Goal: Task Accomplishment & Management: Use online tool/utility

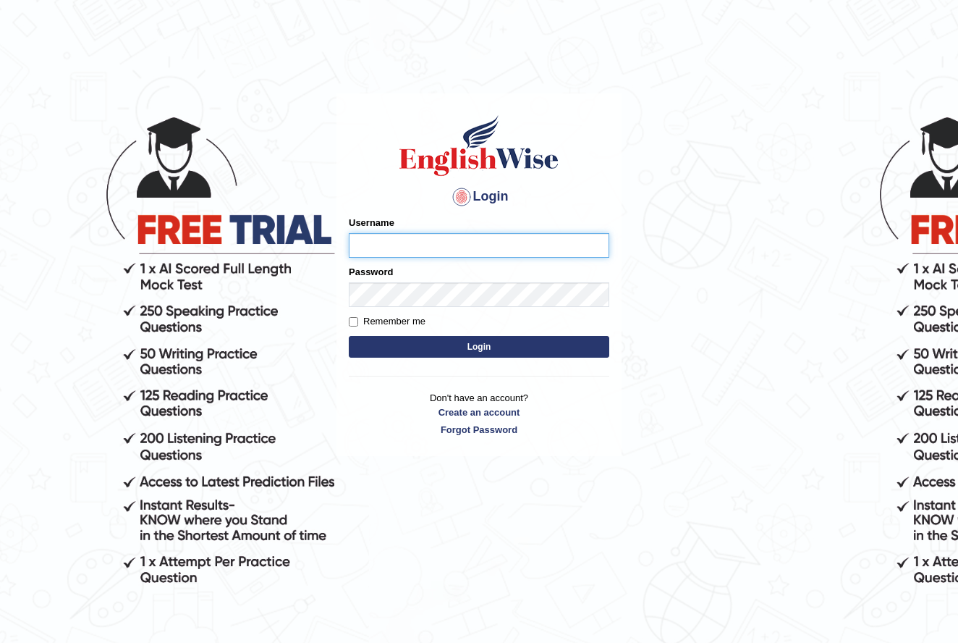
type input "nancy_rana"
click at [499, 347] on button "Login" at bounding box center [479, 347] width 261 height 22
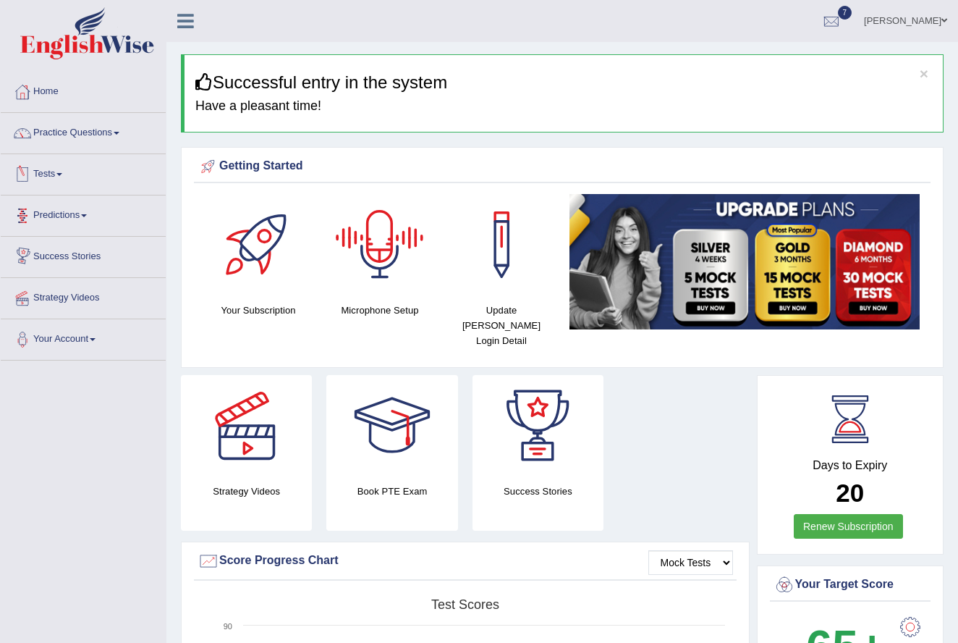
click at [375, 255] on div at bounding box center [379, 244] width 101 height 101
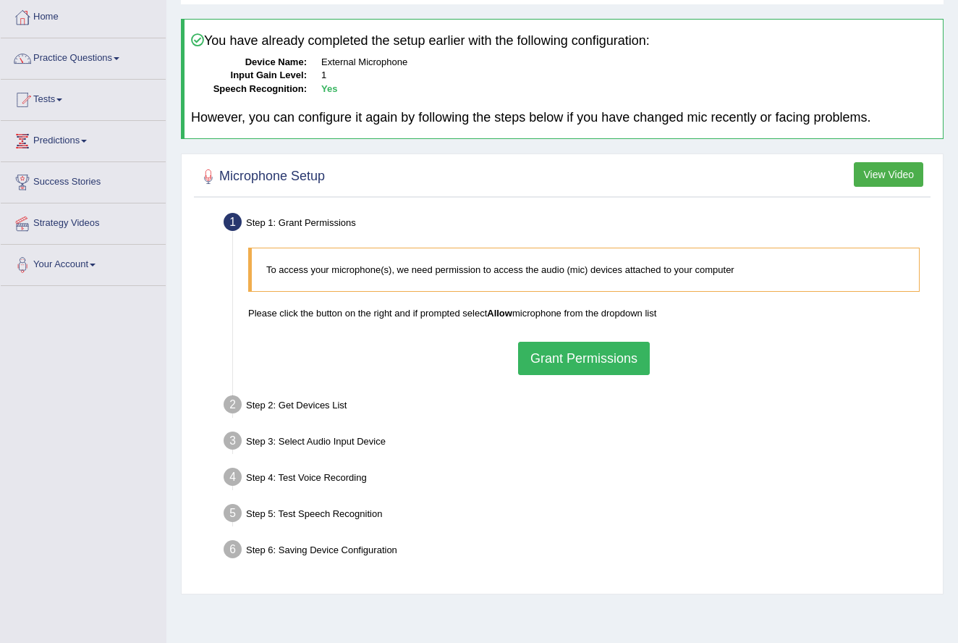
scroll to position [90, 0]
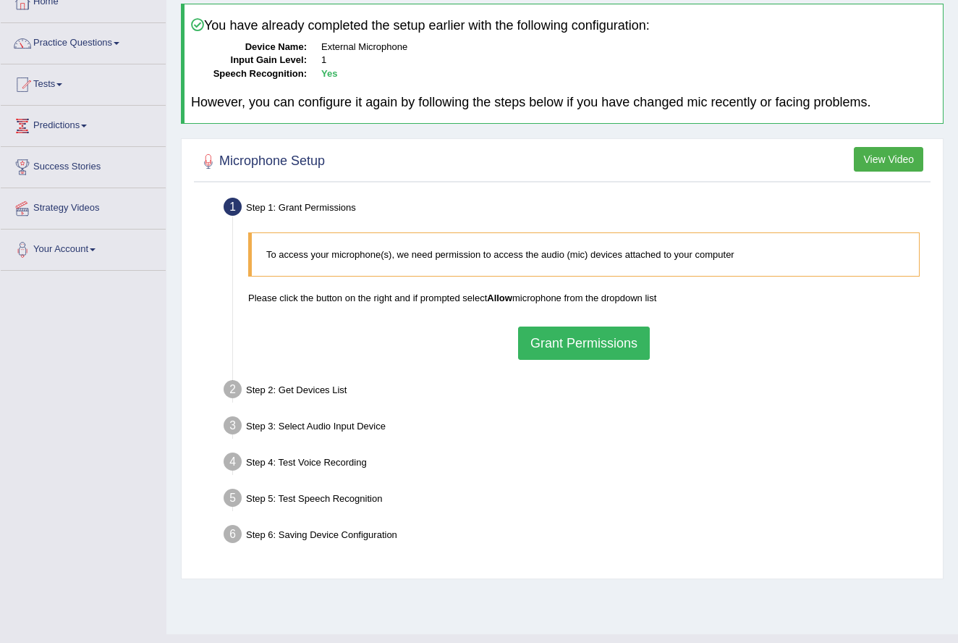
click at [615, 342] on button "Grant Permissions" at bounding box center [584, 342] width 132 height 33
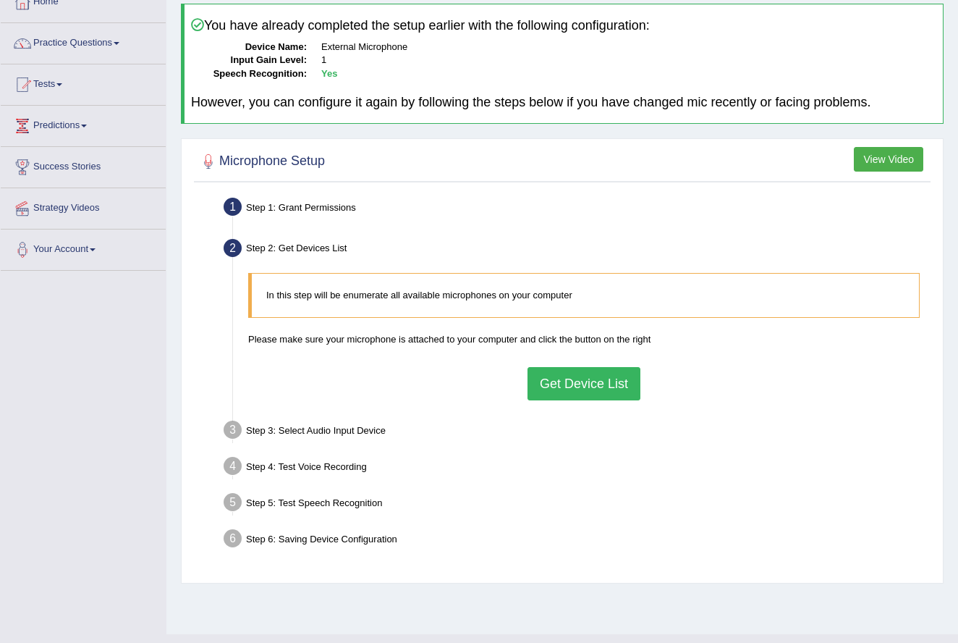
click at [709, 389] on div "In this step will be enumerate all available microphones on your computer Pleas…" at bounding box center [584, 336] width 686 height 141
click at [567, 377] on button "Get Device List" at bounding box center [584, 383] width 113 height 33
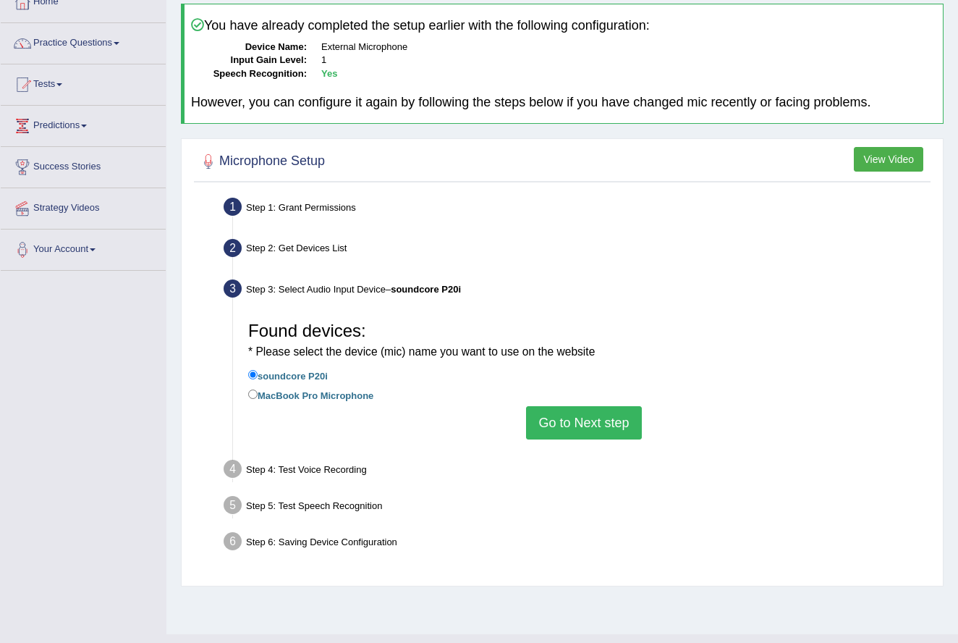
click at [596, 411] on button "Go to Next step" at bounding box center [583, 422] width 115 height 33
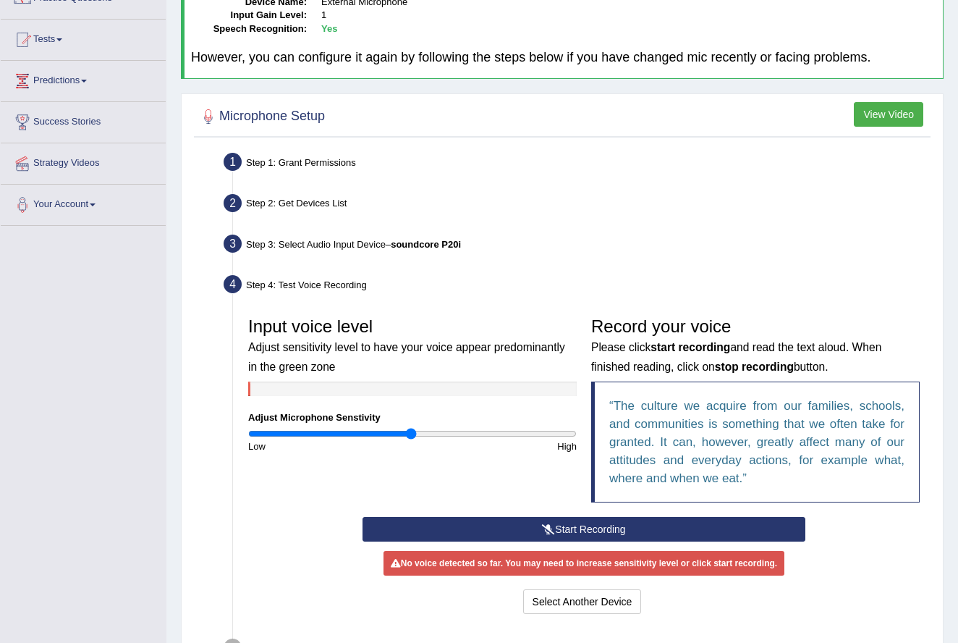
scroll to position [135, 0]
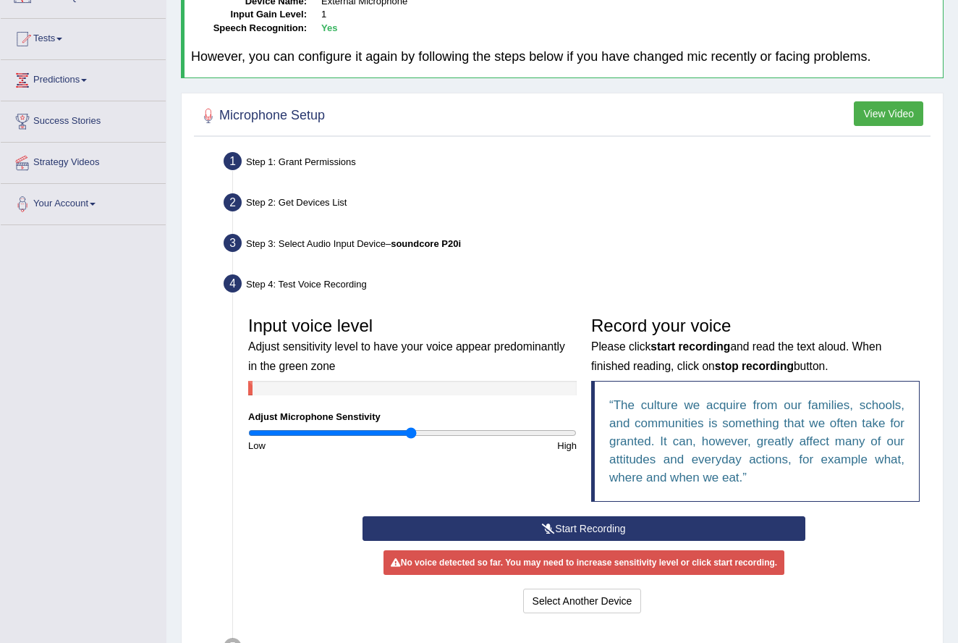
click at [588, 525] on button "Start Recording" at bounding box center [584, 528] width 443 height 25
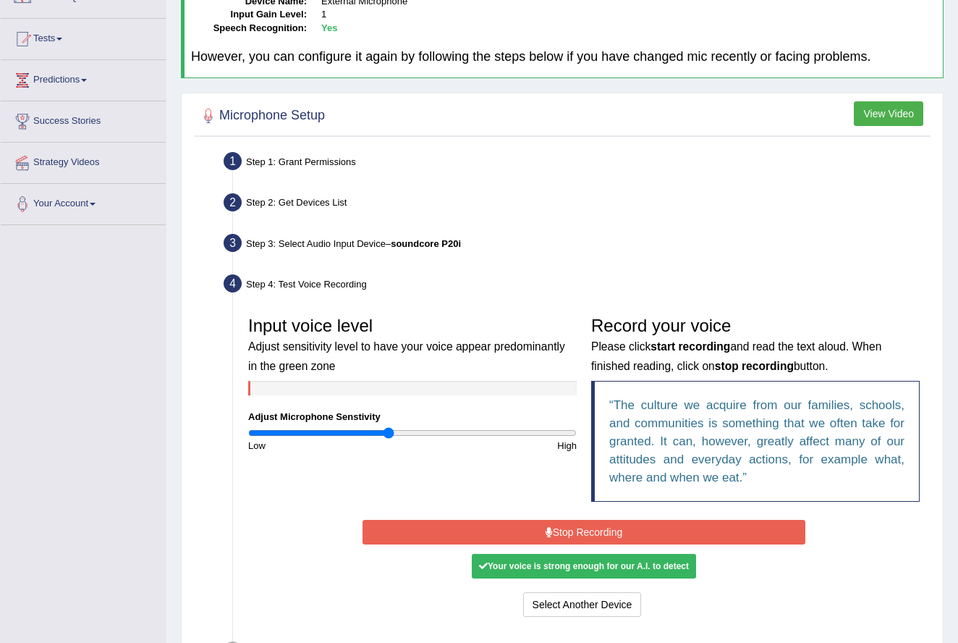
type input "0.86"
click at [389, 427] on input "range" at bounding box center [412, 433] width 329 height 12
click at [575, 528] on button "Stop Recording" at bounding box center [584, 532] width 443 height 25
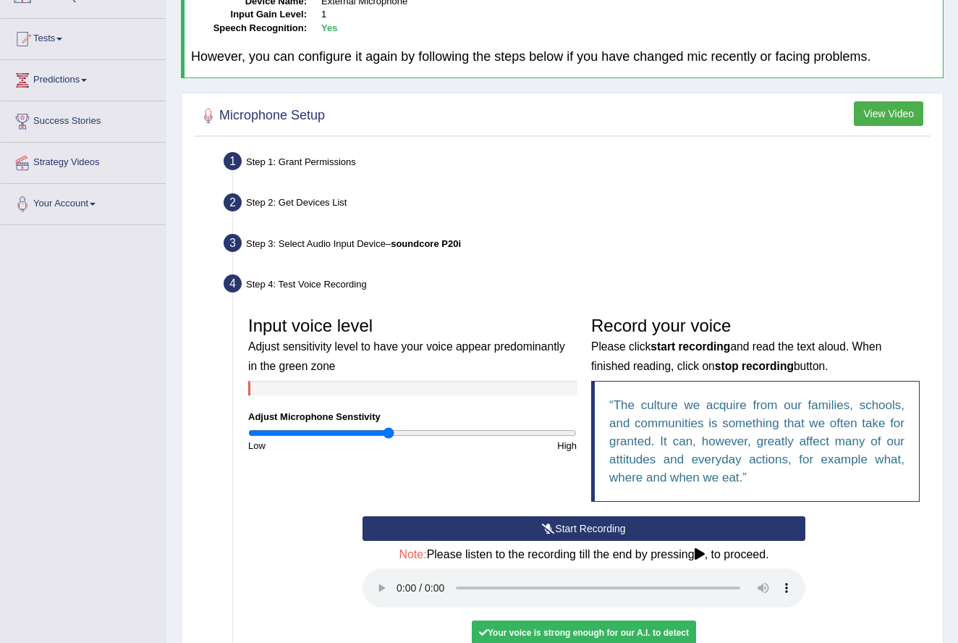
click at [395, 569] on audio at bounding box center [584, 587] width 443 height 39
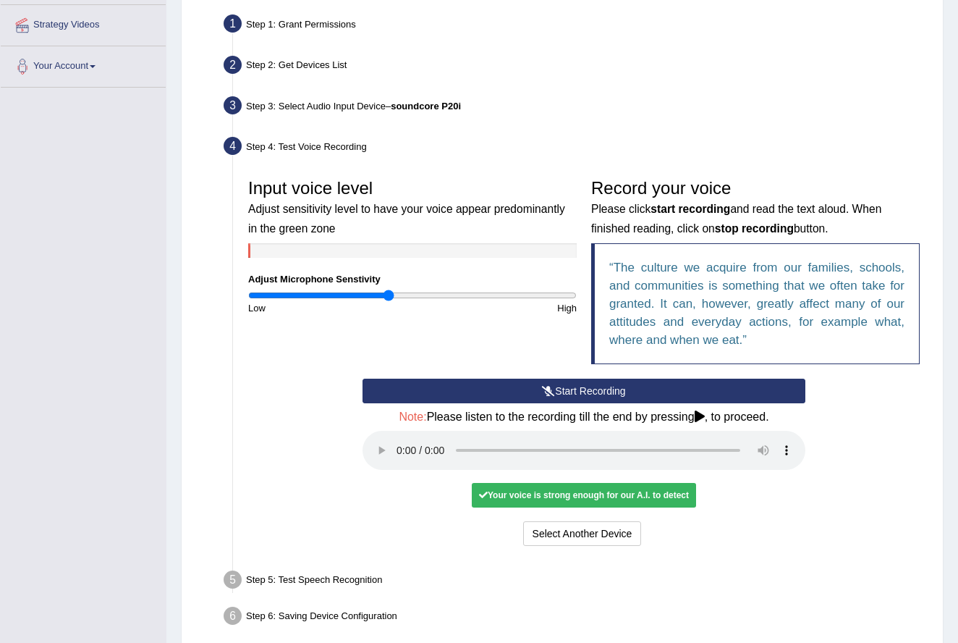
scroll to position [294, 0]
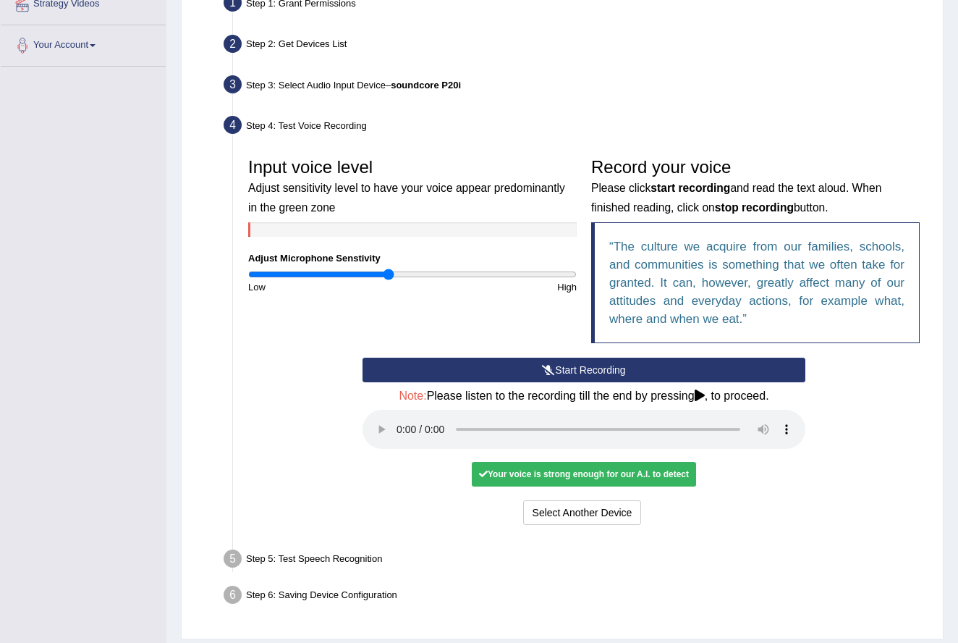
click at [399, 419] on audio at bounding box center [584, 429] width 443 height 39
click at [762, 418] on audio at bounding box center [584, 429] width 443 height 39
click at [595, 462] on div "Your voice is strong enough for our A.I. to detect" at bounding box center [584, 474] width 224 height 25
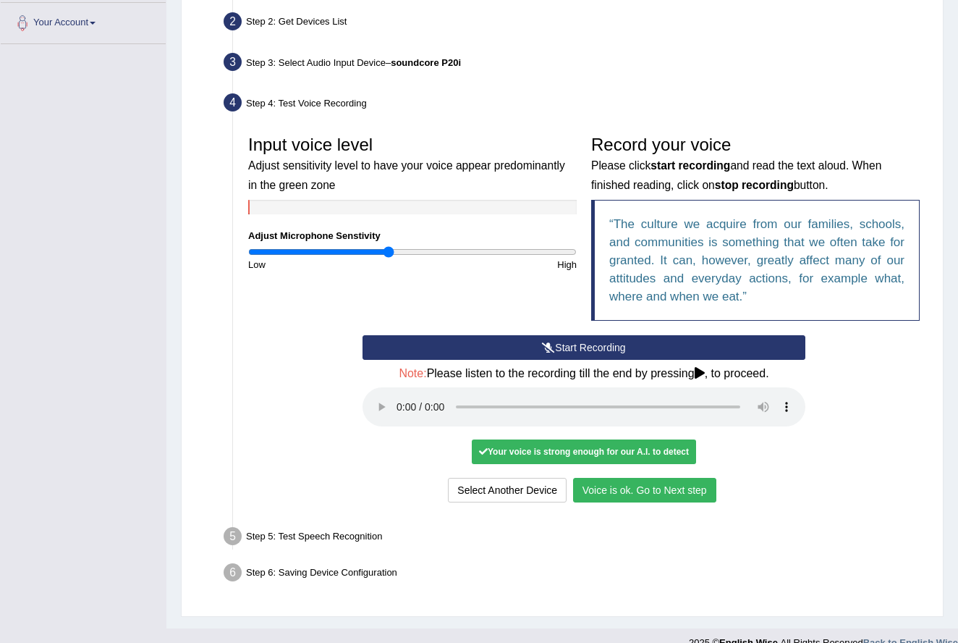
click at [635, 478] on button "Voice is ok. Go to Next step" at bounding box center [644, 490] width 143 height 25
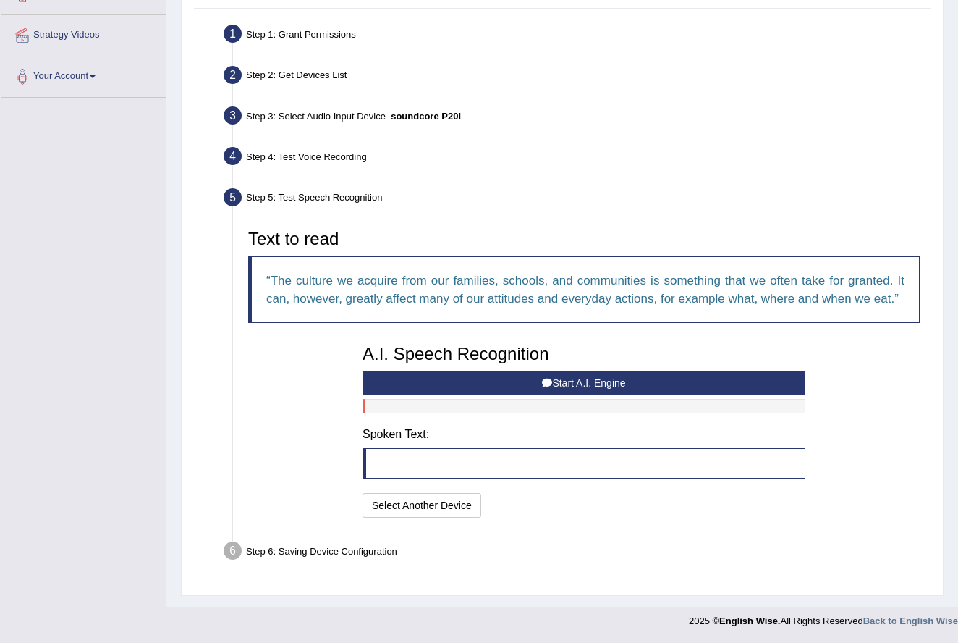
scroll to position [277, 0]
click at [575, 380] on button "Start A.I. Engine" at bounding box center [584, 383] width 443 height 25
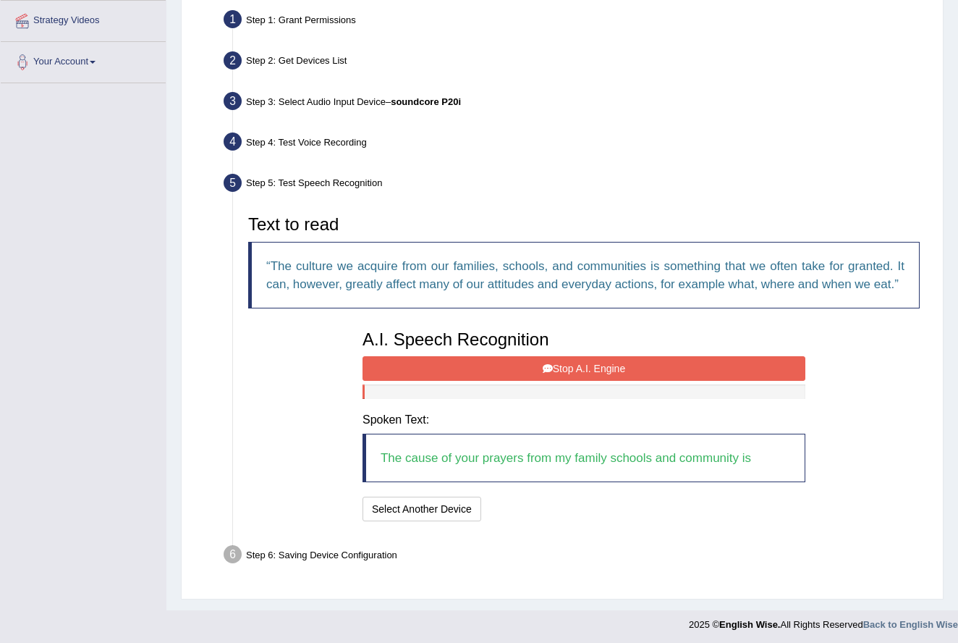
click at [547, 373] on icon at bounding box center [548, 368] width 10 height 10
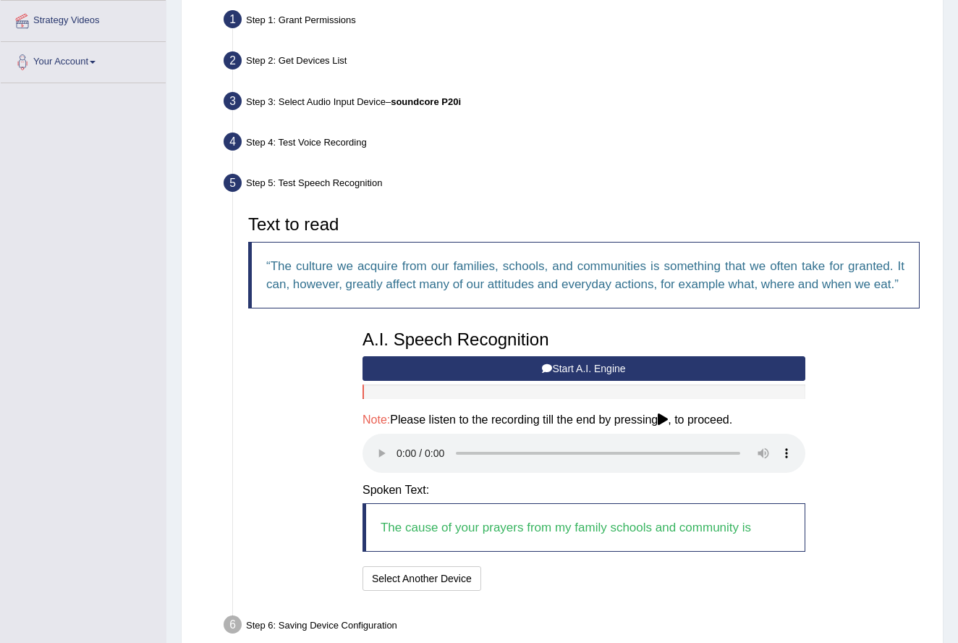
click at [393, 459] on audio at bounding box center [584, 452] width 443 height 39
click at [399, 461] on audio at bounding box center [584, 452] width 443 height 39
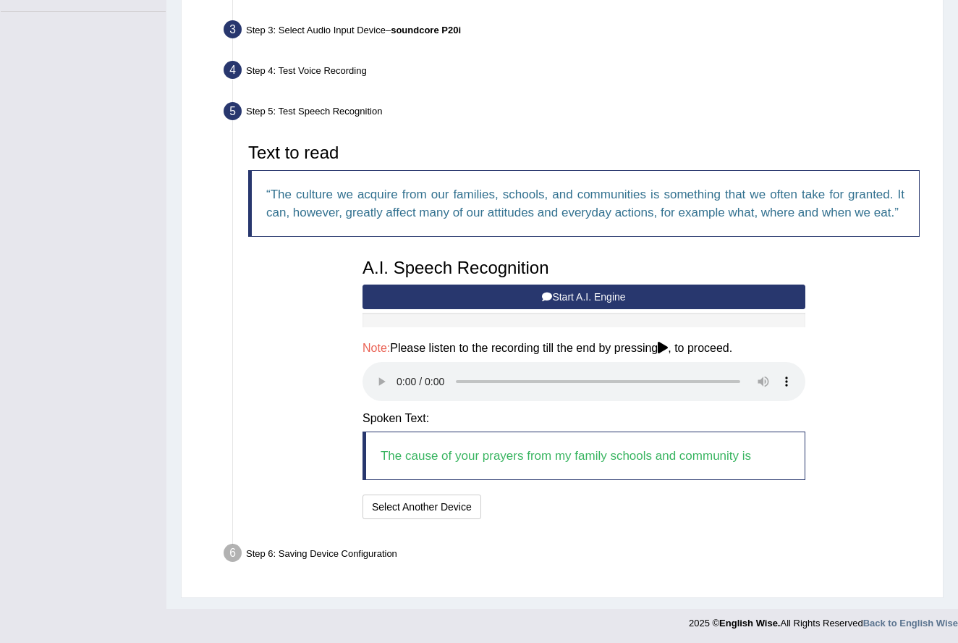
scroll to position [348, 0]
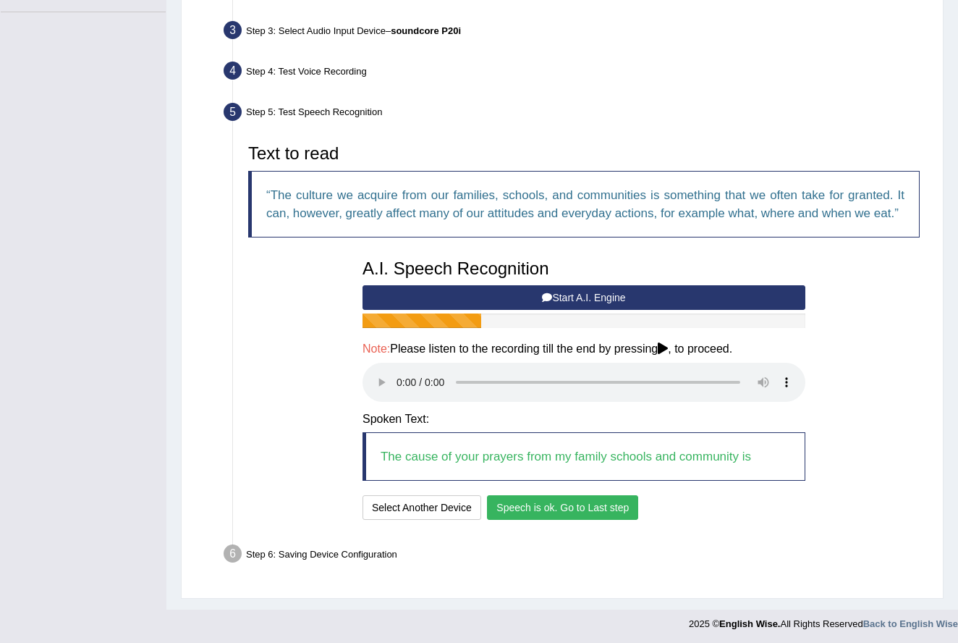
click at [564, 507] on button "Speech is ok. Go to Last step" at bounding box center [562, 507] width 151 height 25
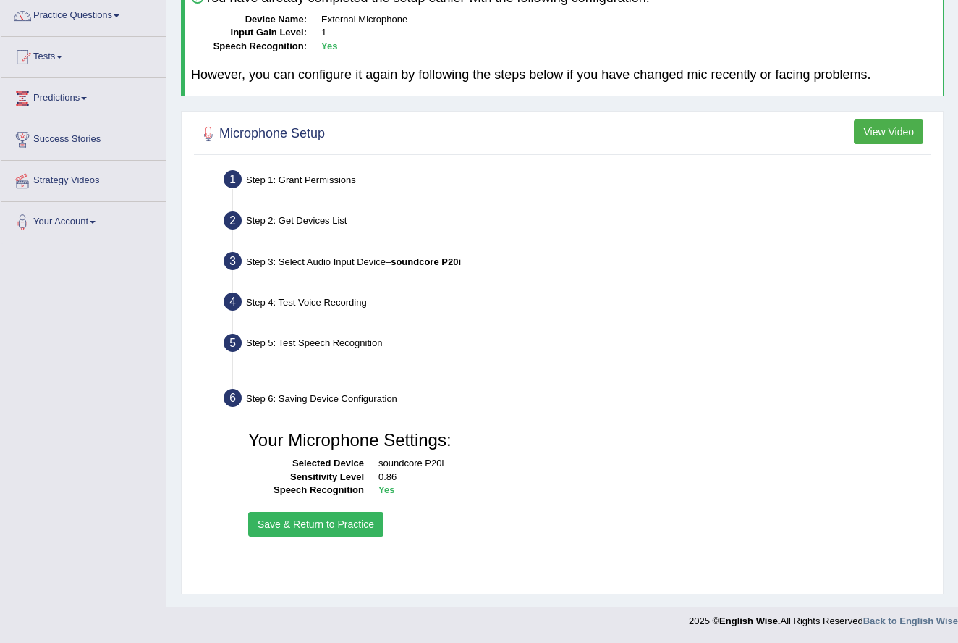
scroll to position [117, 0]
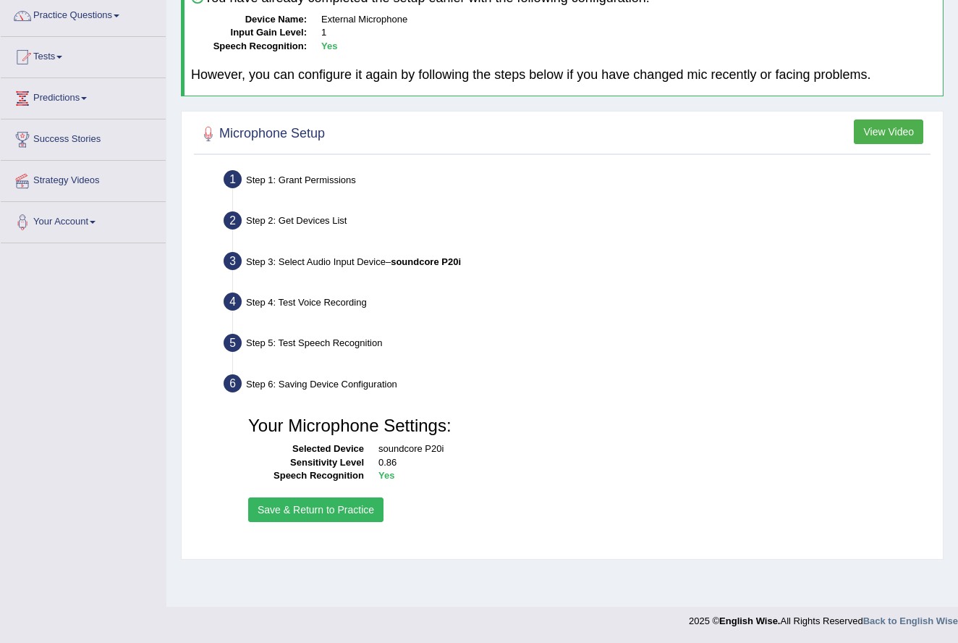
click at [350, 512] on button "Save & Return to Practice" at bounding box center [315, 509] width 135 height 25
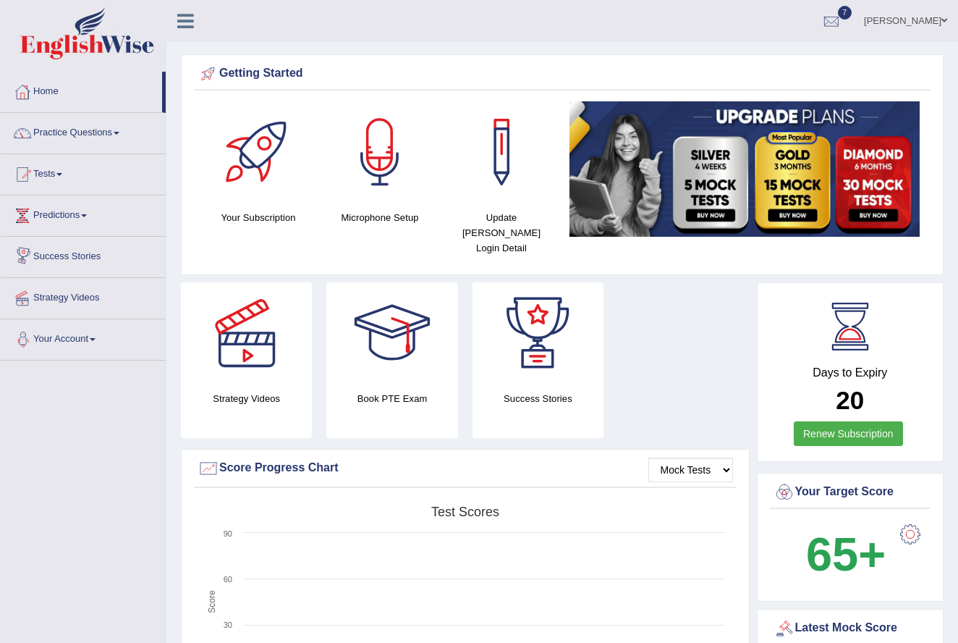
click at [83, 219] on link "Predictions" at bounding box center [83, 213] width 165 height 36
click at [62, 173] on span at bounding box center [59, 174] width 6 height 3
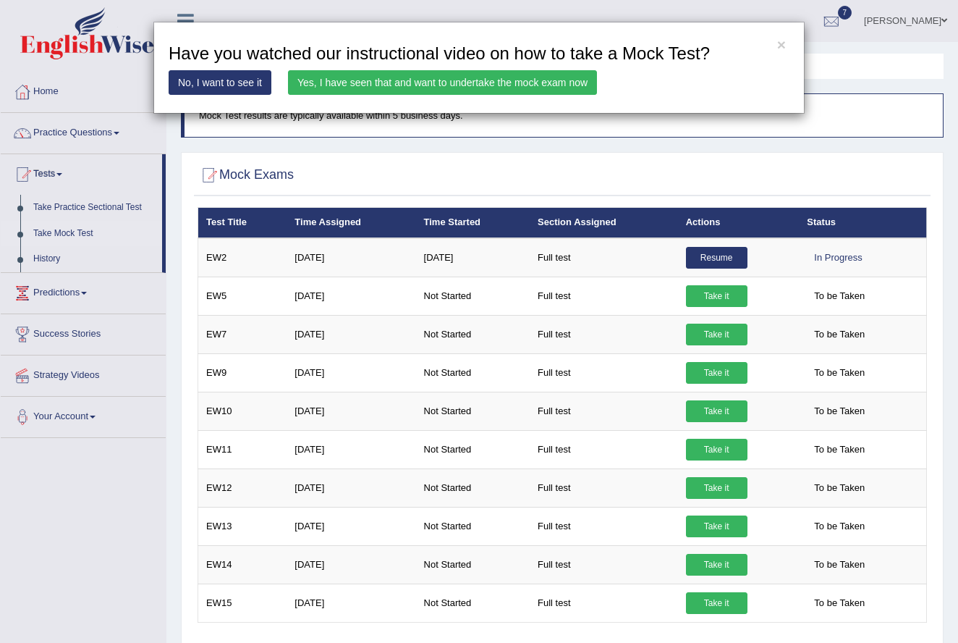
click at [426, 90] on link "Yes, I have seen that and want to undertake the mock exam now" at bounding box center [442, 82] width 309 height 25
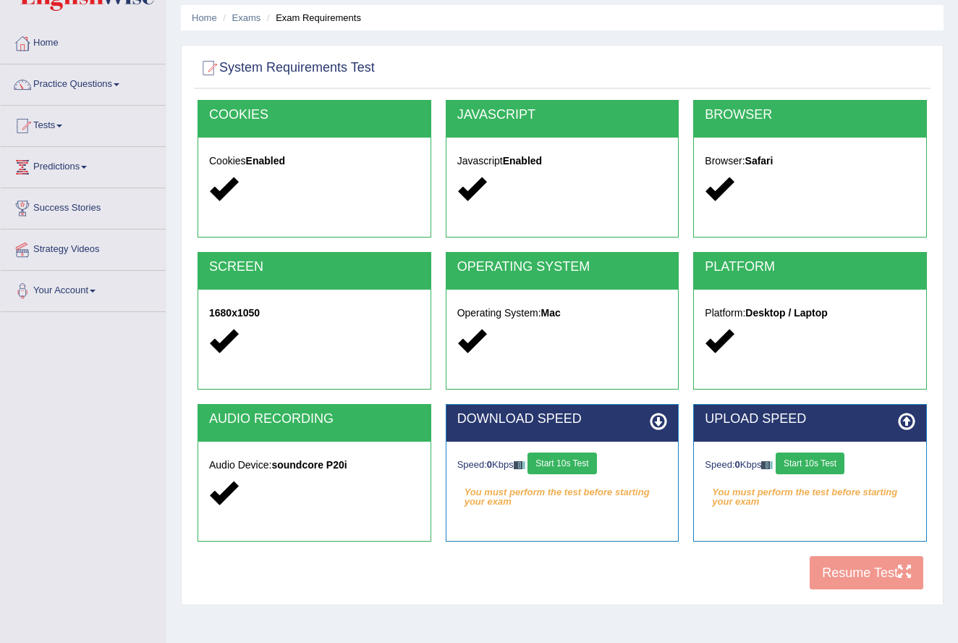
scroll to position [49, 0]
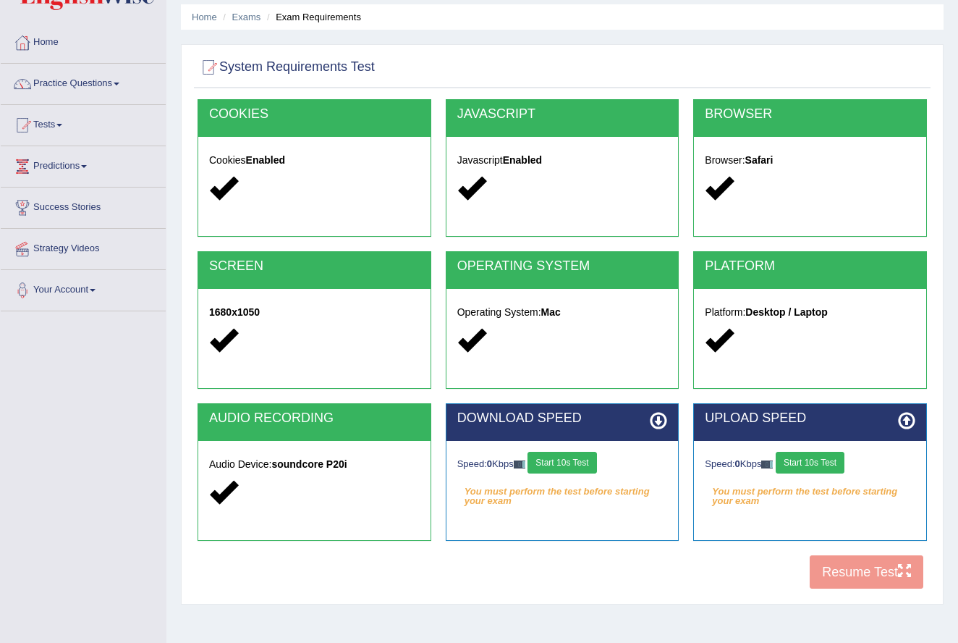
click at [858, 578] on div "COOKIES Cookies Enabled JAVASCRIPT Javascript Enabled BROWSER Browser: Safari S…" at bounding box center [562, 347] width 737 height 497
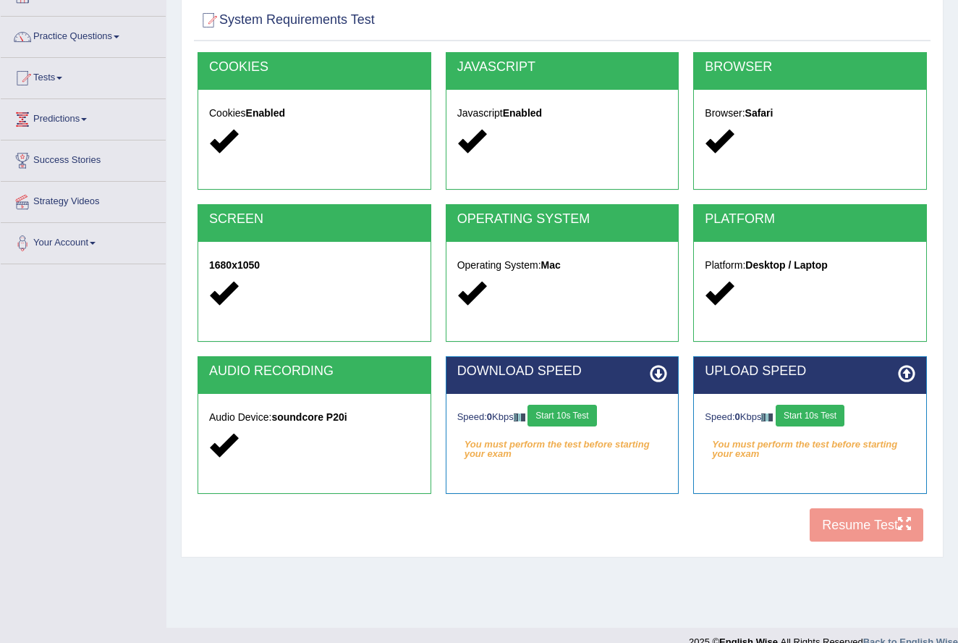
click at [580, 412] on button "Start 10s Test" at bounding box center [562, 416] width 69 height 22
click at [818, 413] on button "Start 10s Test" at bounding box center [810, 416] width 69 height 22
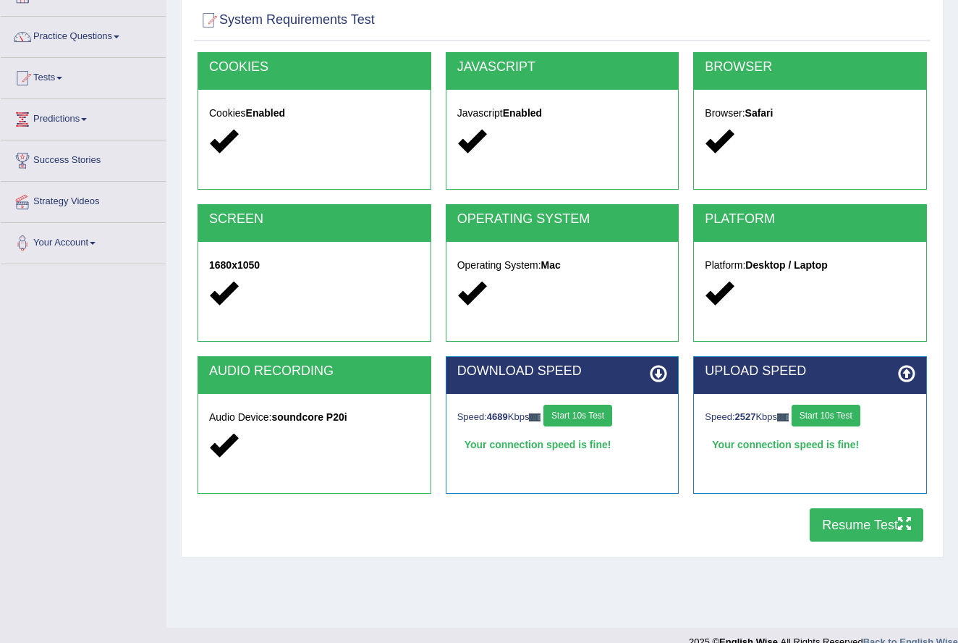
click at [853, 522] on button "Resume Test" at bounding box center [867, 524] width 114 height 33
